Goal: Share content

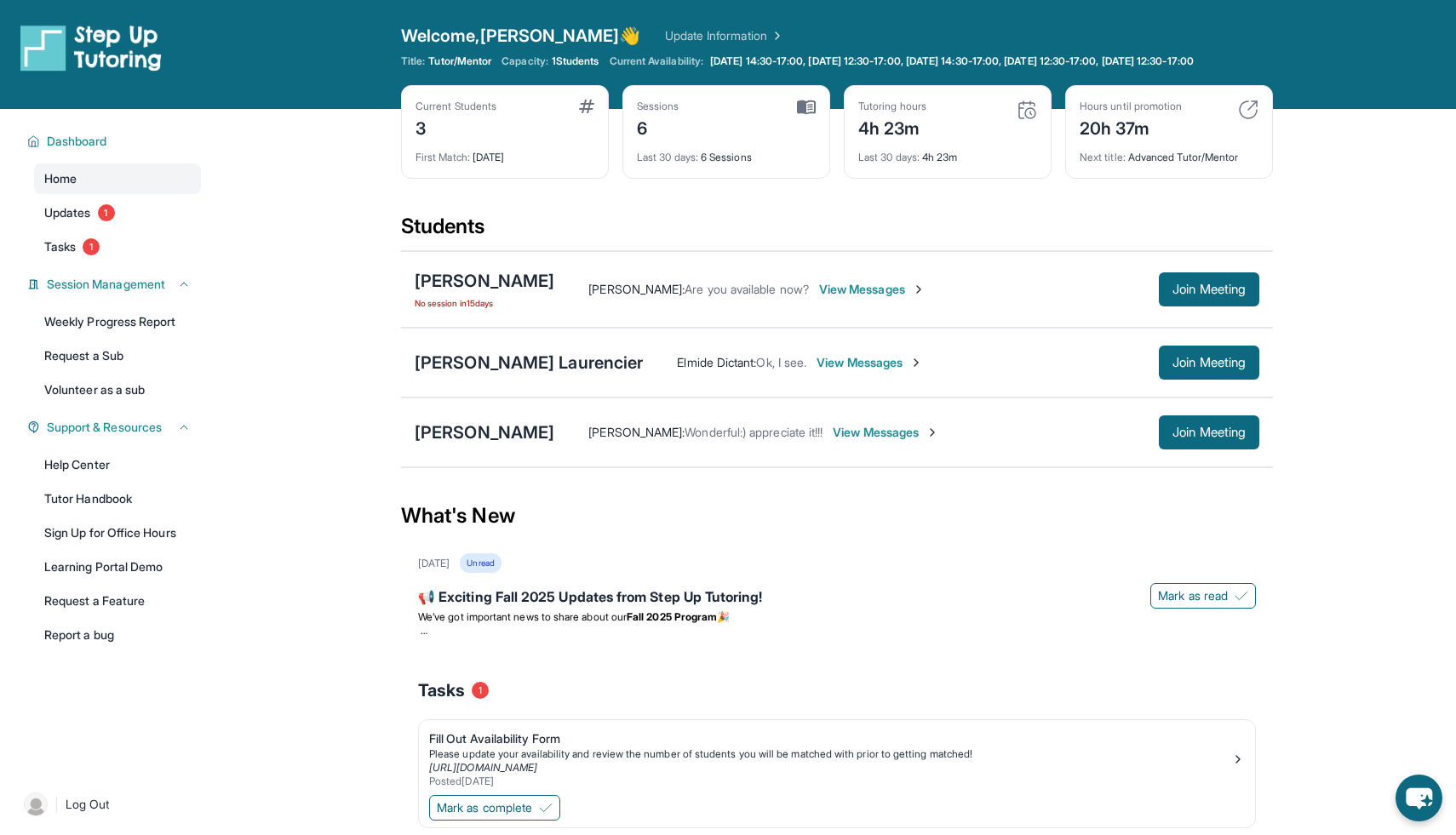
scroll to position [117, 0]
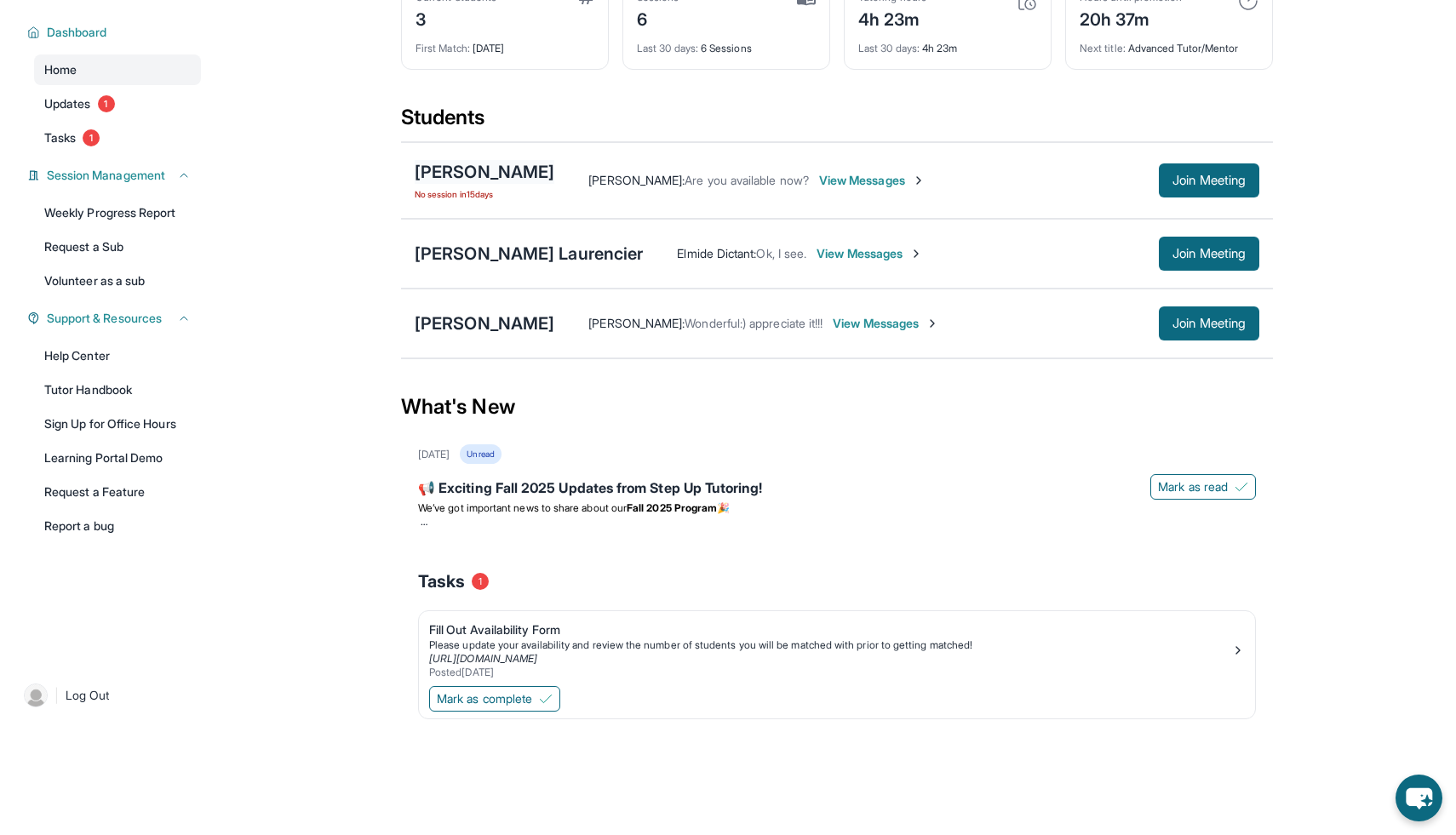
click at [454, 184] on div "[PERSON_NAME]" at bounding box center [484, 172] width 139 height 24
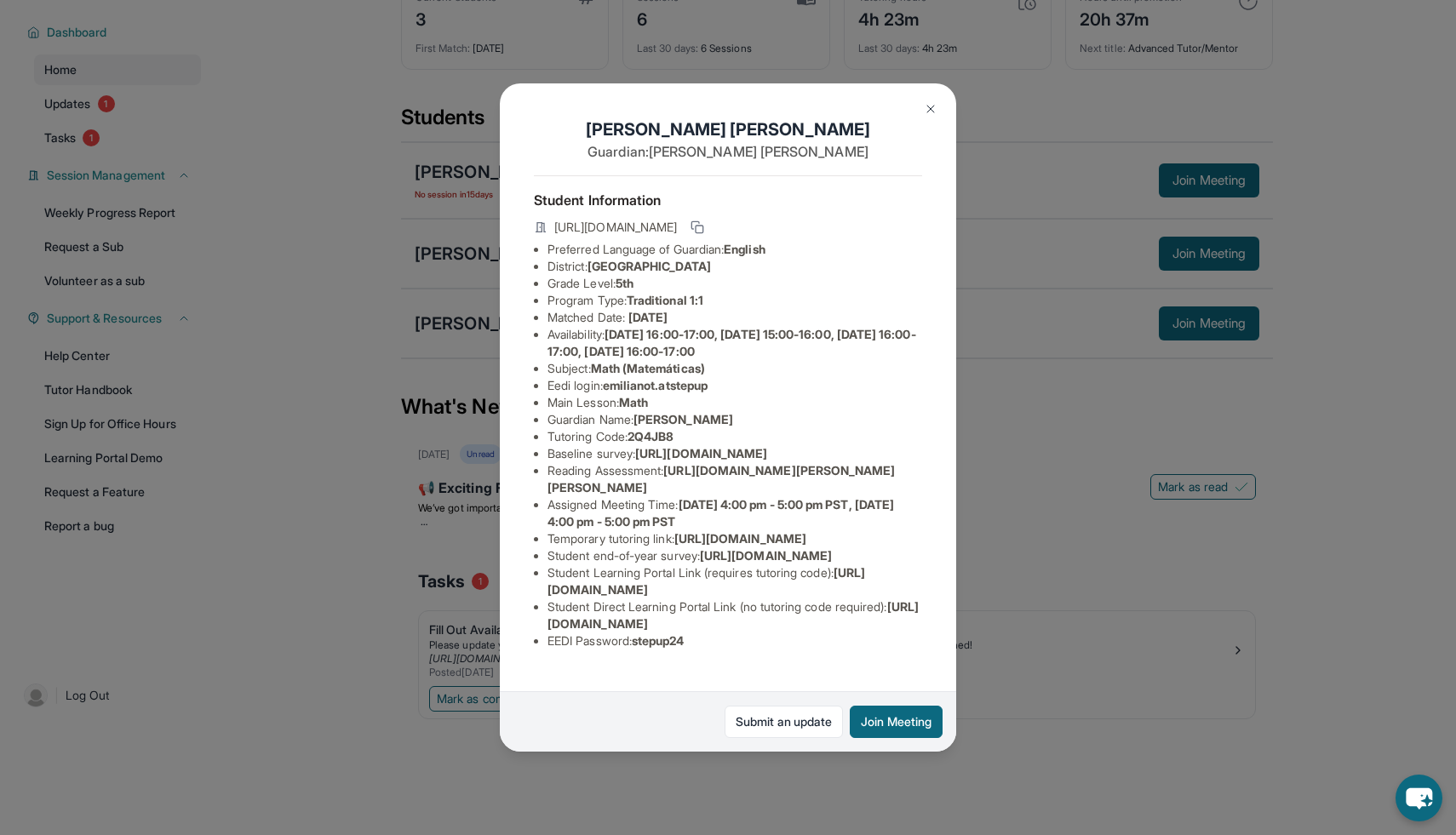
scroll to position [144, 0]
drag, startPoint x: 646, startPoint y: 575, endPoint x: 532, endPoint y: 520, distance: 126.6
click at [532, 520] on div "Emiliano Torres Guardian: Lizbeth Romero Student Information https://student-po…" at bounding box center [728, 417] width 456 height 668
click at [642, 564] on li "Student end-of-year survey : https://airtable.com/apprlfn8WjpjBUn2G/shrlTUKpjWE…" at bounding box center [735, 556] width 375 height 17
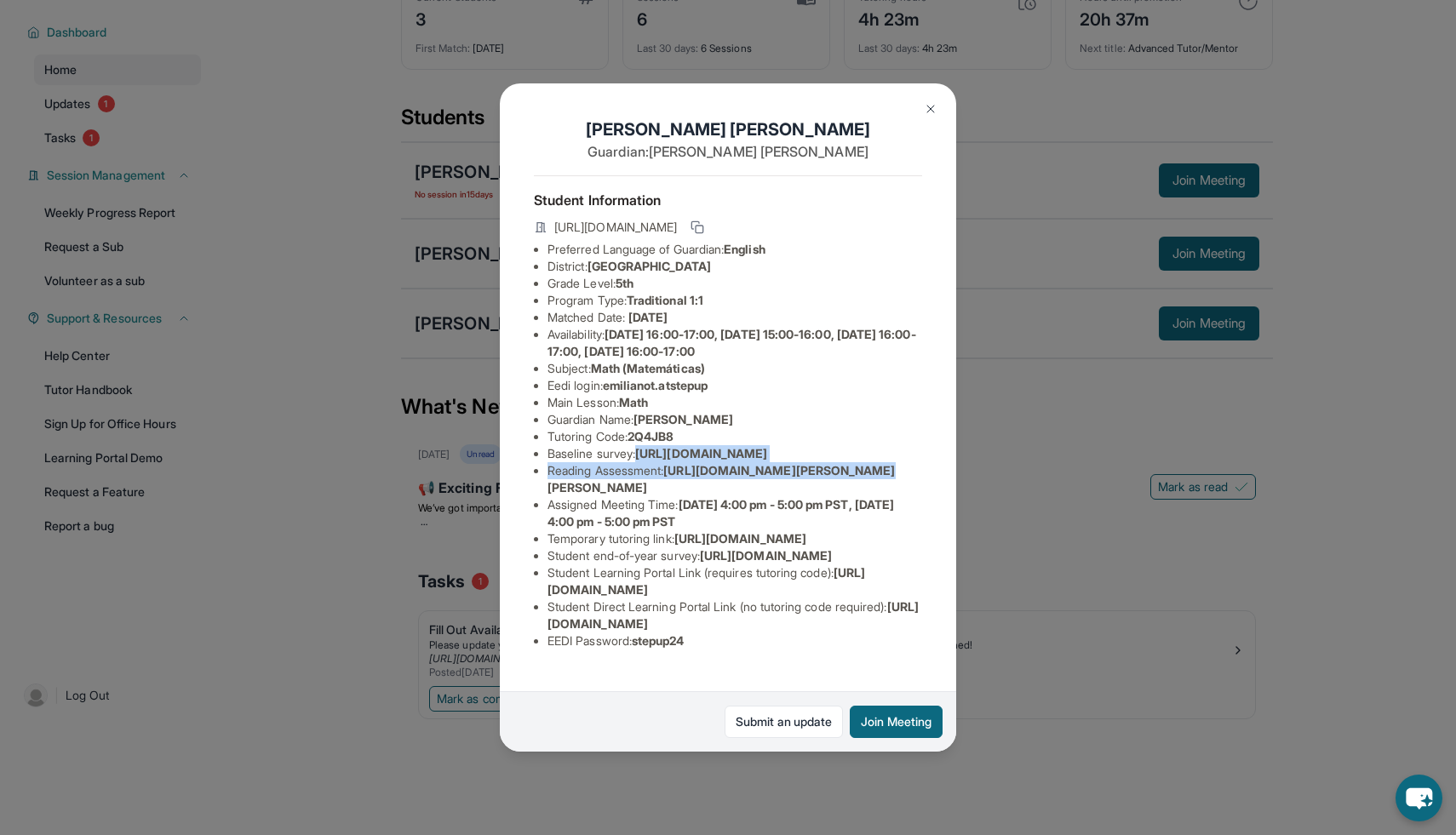
drag, startPoint x: 541, startPoint y: 323, endPoint x: 949, endPoint y: 361, distance: 409.8
click at [949, 361] on div "Emiliano Torres Guardian: Lizbeth Romero Student Information https://student-po…" at bounding box center [728, 417] width 456 height 668
copy span "https://airtable.com/apprlfn8WjpjBUn2G/shrK0QR6AaNyG5psY?prefill_Type%20of%20Fo…"
